Goal: Information Seeking & Learning: Compare options

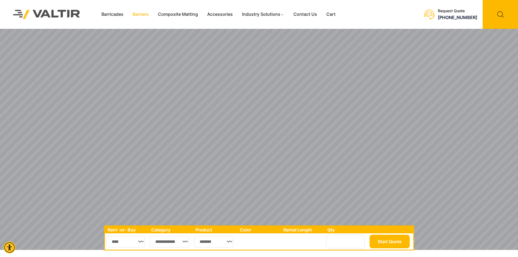
click at [136, 16] on link "Barriers" at bounding box center [140, 14] width 25 height 8
click at [139, 17] on link "Barriers" at bounding box center [140, 14] width 25 height 8
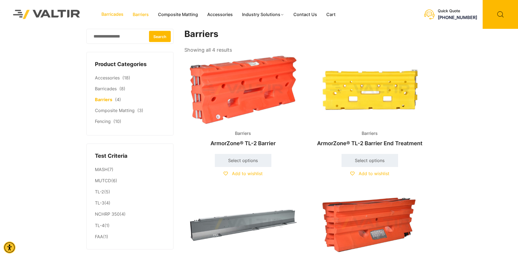
click at [122, 14] on link "Barricades" at bounding box center [112, 14] width 31 height 8
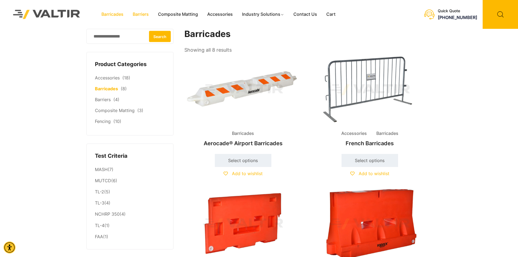
click at [139, 14] on link "Barriers" at bounding box center [140, 14] width 25 height 8
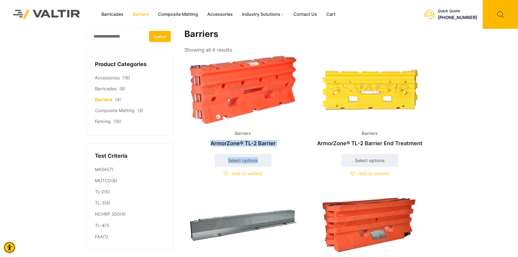
drag, startPoint x: 290, startPoint y: 147, endPoint x: 202, endPoint y: 140, distance: 87.7
click at [202, 140] on li "Barriers ArmorZone® TL-2 Barrier $ 10.00 – $ 900.00 Select options This product…" at bounding box center [244, 121] width 118 height 134
drag, startPoint x: 309, startPoint y: 169, endPoint x: 274, endPoint y: 153, distance: 38.2
click at [308, 168] on ul "Barriers ArmorZone® TL-2 Barrier $ 10.00 – $ 900.00 Select options This product…" at bounding box center [307, 188] width 245 height 268
drag, startPoint x: 213, startPoint y: 133, endPoint x: 278, endPoint y: 146, distance: 66.4
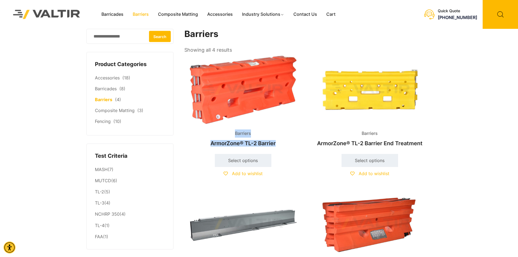
click at [278, 146] on li "Barriers ArmorZone® TL-2 Barrier $ 10.00 – $ 900.00 Select options This product…" at bounding box center [244, 121] width 118 height 134
copy link "Barriers ArmorZone® TL-2 Barrier"
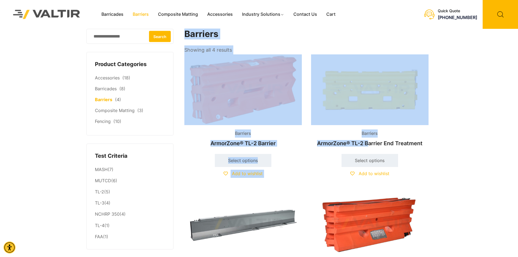
drag, startPoint x: 446, startPoint y: 133, endPoint x: 368, endPoint y: 138, distance: 77.8
click at [368, 138] on div "Barricades Barriers Composite Matting Accessories Industry Solutions Constructi…" at bounding box center [259, 101] width 518 height 203
click at [506, 142] on div "Barricades Barriers Composite Matting Accessories Industry Solutions Constructi…" at bounding box center [259, 101] width 518 height 203
drag, startPoint x: 345, startPoint y: 136, endPoint x: 446, endPoint y: 149, distance: 102.1
click at [446, 149] on div "Barricades Barriers Composite Matting Accessories Industry Solutions Constructi…" at bounding box center [259, 101] width 518 height 203
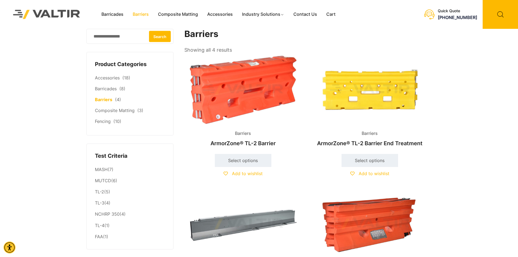
click at [442, 149] on div "Barricades Barriers Composite Matting Accessories Industry Solutions Constructi…" at bounding box center [259, 101] width 518 height 203
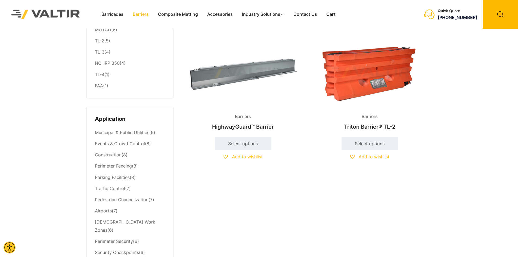
scroll to position [163, 0]
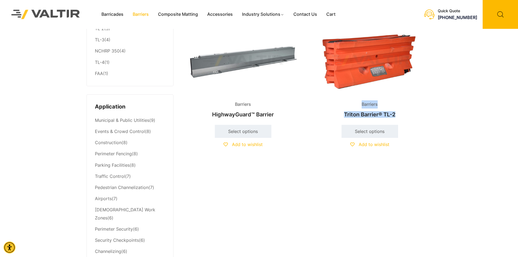
drag, startPoint x: 353, startPoint y: 108, endPoint x: 425, endPoint y: 119, distance: 72.2
click at [425, 119] on li "Barriers Triton Barrier® TL-2 $ 10.00 Select options This product has multiple …" at bounding box center [370, 93] width 118 height 134
copy link "Barriers Triton Barrier® TL-2"
drag, startPoint x: 312, startPoint y: 205, endPoint x: 228, endPoint y: 104, distance: 132.0
click at [311, 204] on div "Barricades Barriers Composite Matting Accessories Industry Solutions Constructi…" at bounding box center [259, 215] width 518 height 756
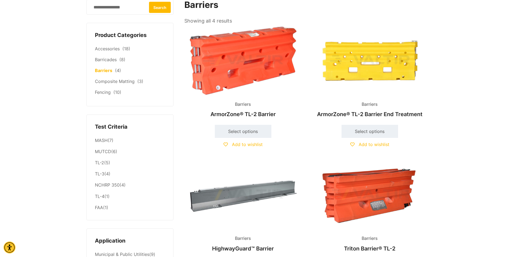
scroll to position [0, 0]
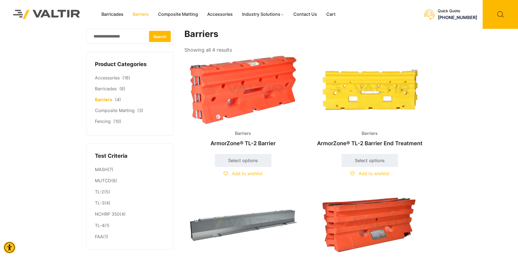
click at [149, 15] on link "Barriers" at bounding box center [140, 14] width 25 height 8
click at [113, 13] on link "Barricades" at bounding box center [112, 14] width 31 height 8
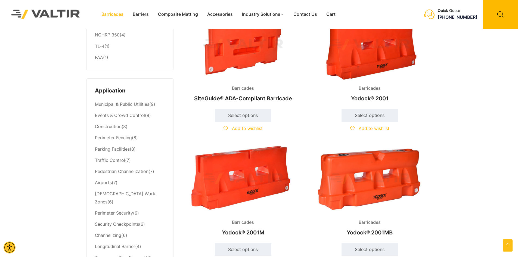
scroll to position [163, 0]
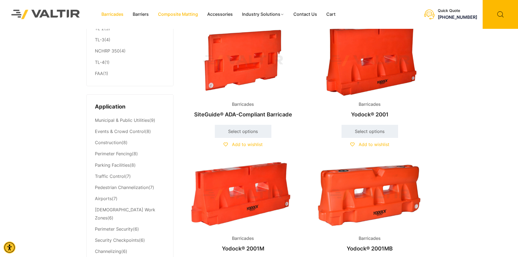
click at [178, 12] on link "Composite Matting" at bounding box center [177, 14] width 49 height 8
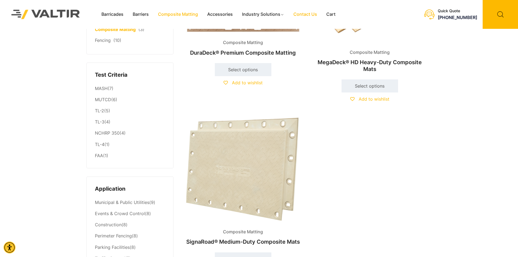
scroll to position [27, 0]
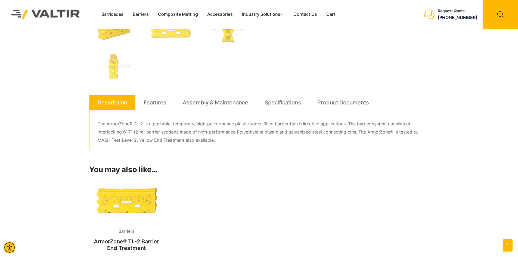
scroll to position [245, 0]
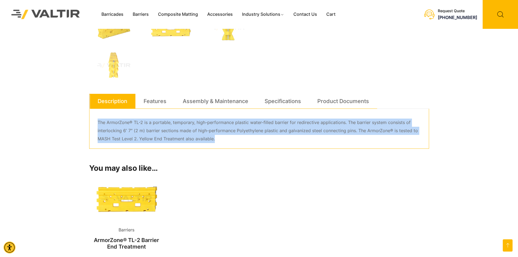
drag, startPoint x: 253, startPoint y: 138, endPoint x: 60, endPoint y: 116, distance: 194.5
click at [60, 116] on div "Barricades Barriers Composite Matting Accessories Industry Solutions Constructi…" at bounding box center [259, 97] width 518 height 685
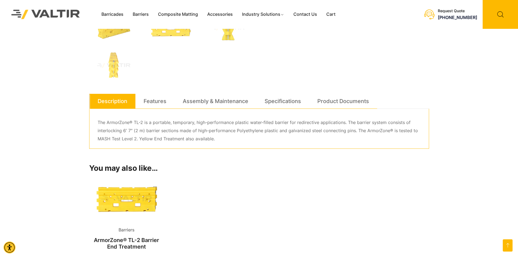
click at [238, 161] on div "**********" at bounding box center [259, 112] width 340 height 656
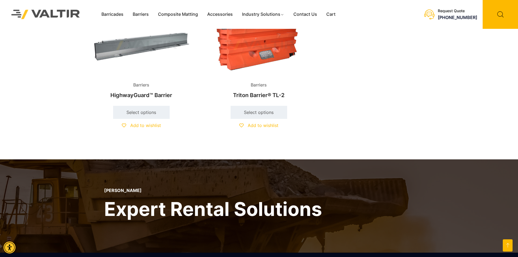
scroll to position [544, 0]
click at [246, 65] on img at bounding box center [259, 45] width 105 height 63
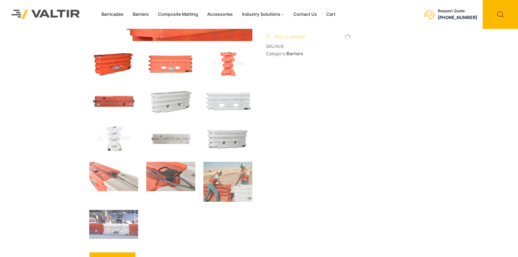
scroll to position [163, 0]
